Goal: Information Seeking & Learning: Stay updated

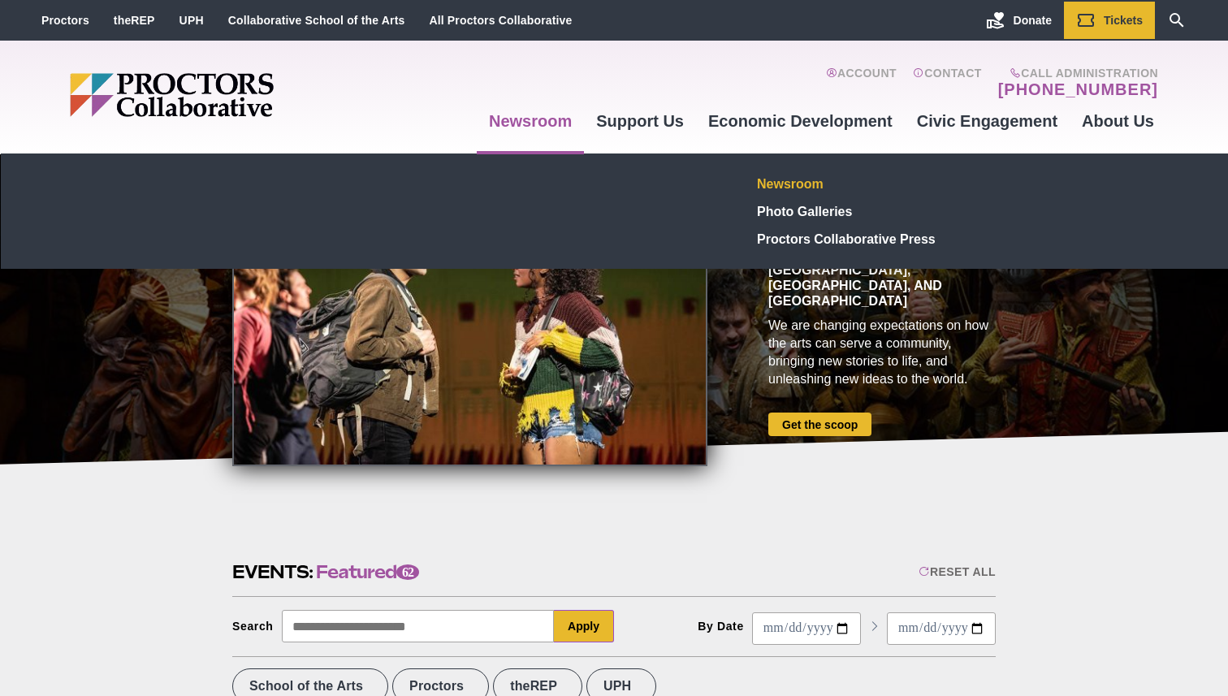
click at [781, 187] on link "Newsroom" at bounding box center [869, 184] width 237 height 28
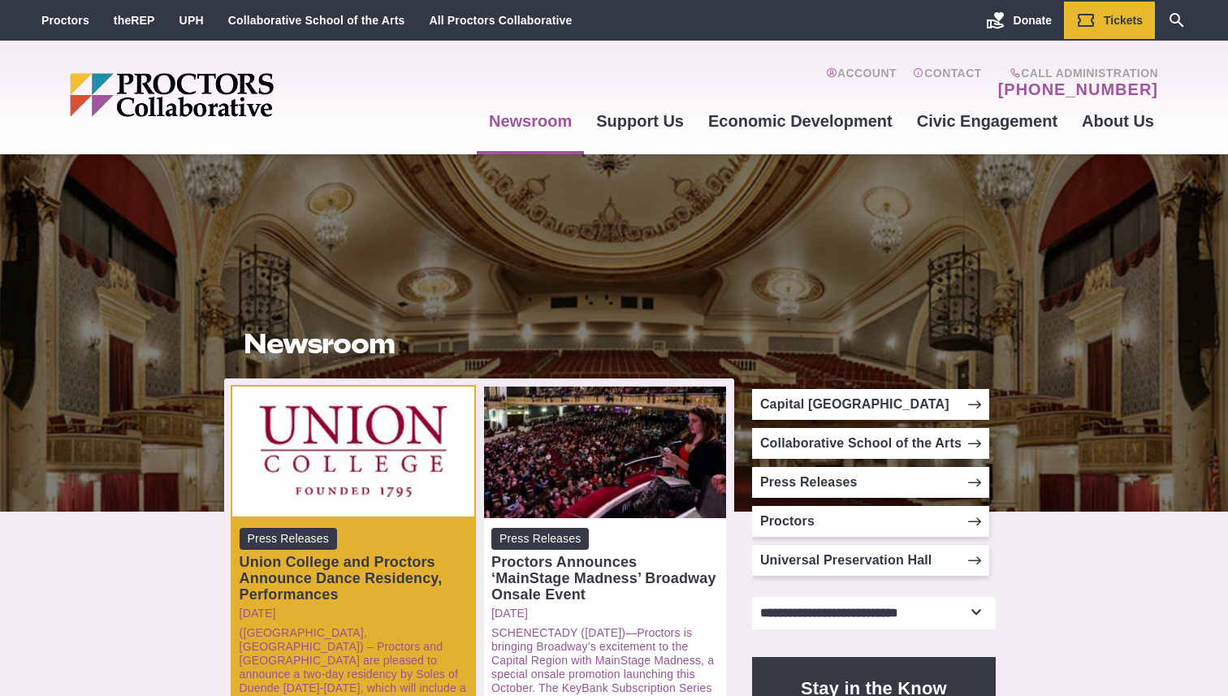
click at [346, 575] on div "Union College and Proctors Announce Dance Residency, Performances" at bounding box center [353, 578] width 227 height 49
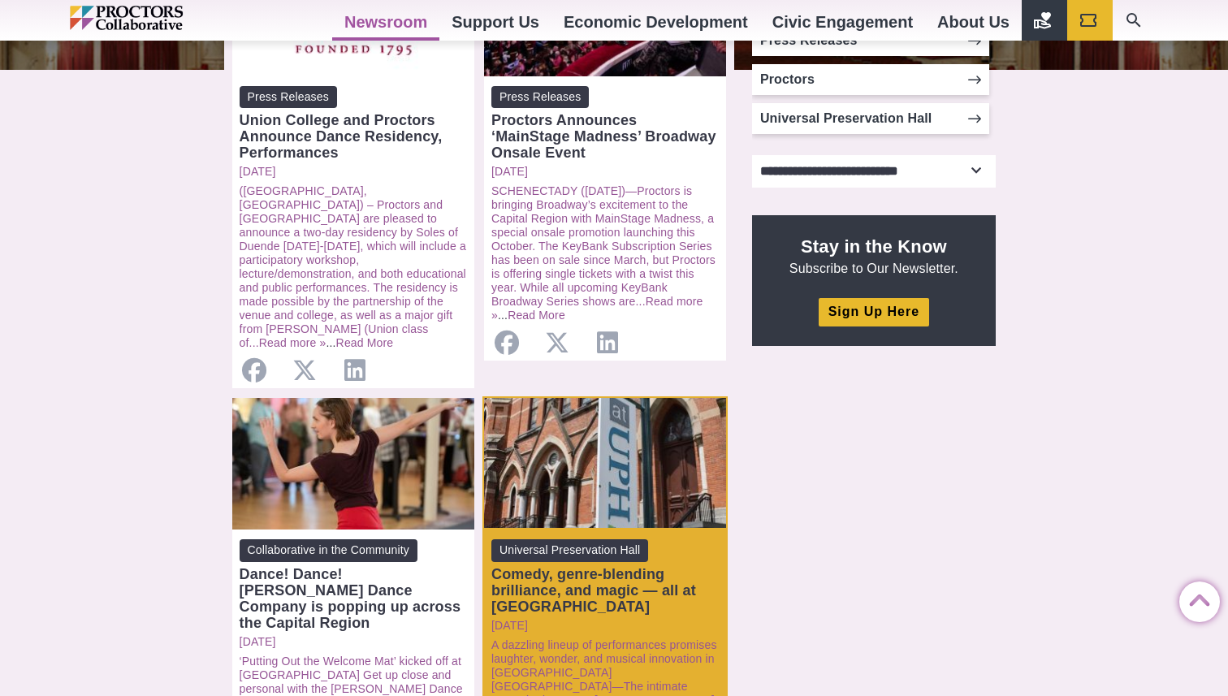
scroll to position [441, 0]
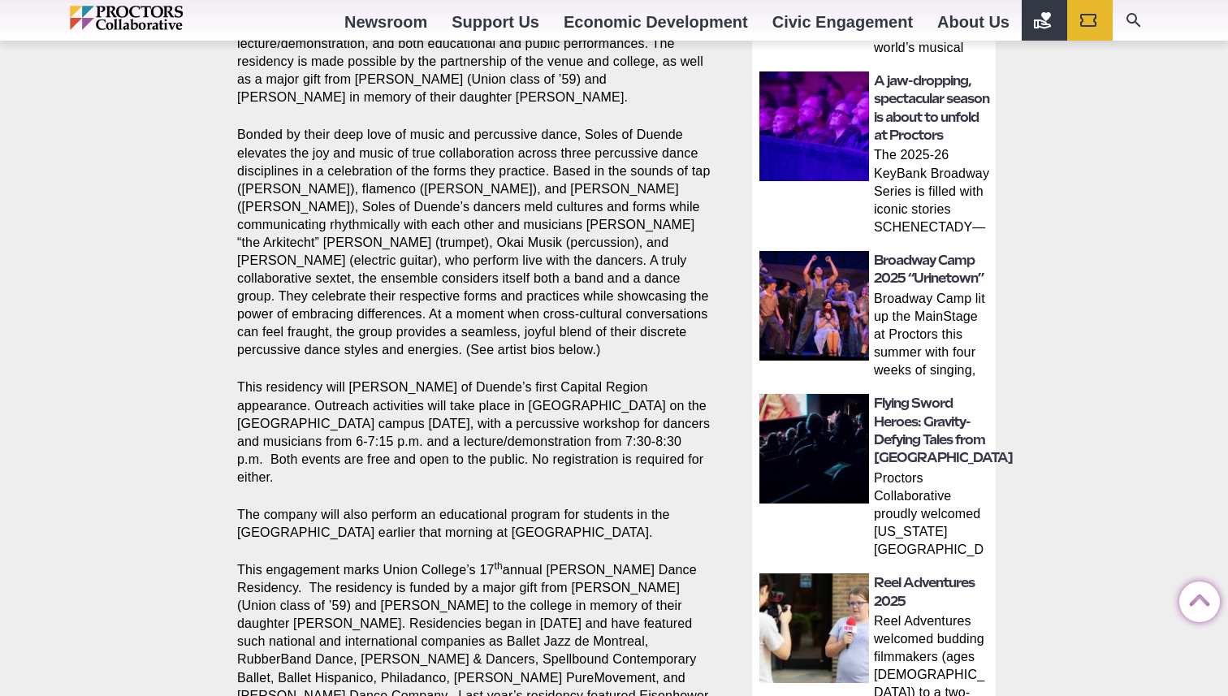
scroll to position [564, 0]
